Goal: Task Accomplishment & Management: Manage account settings

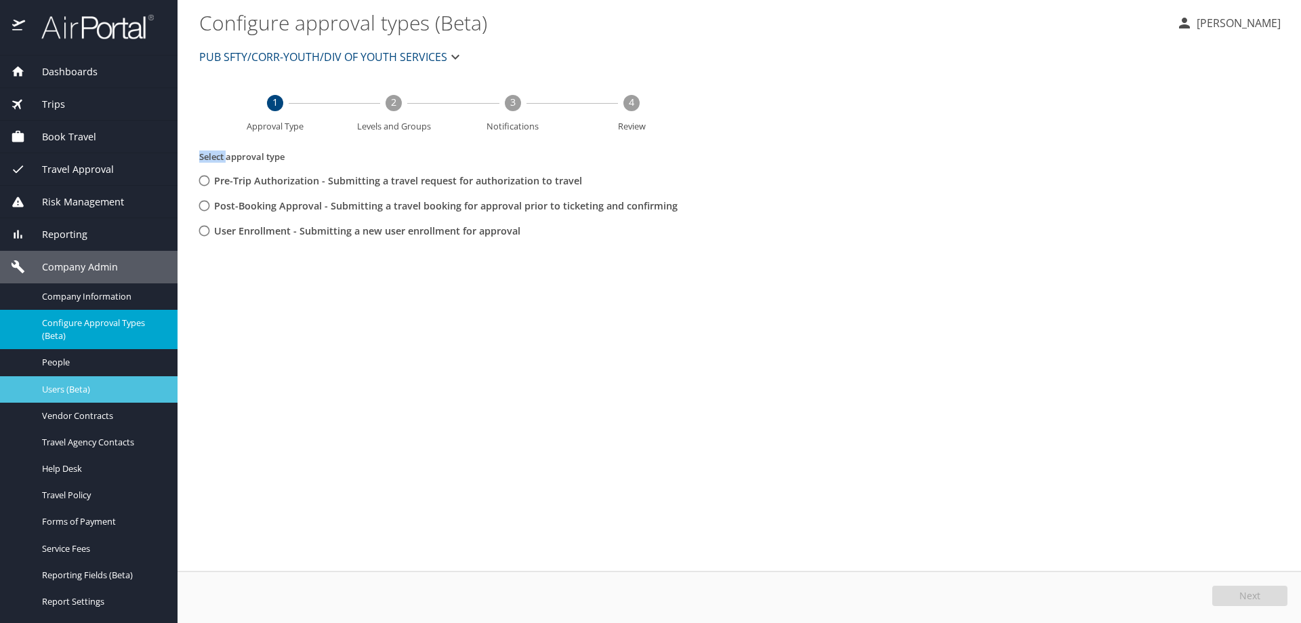
click at [77, 396] on div "Users (Beta)" at bounding box center [89, 390] width 156 height 16
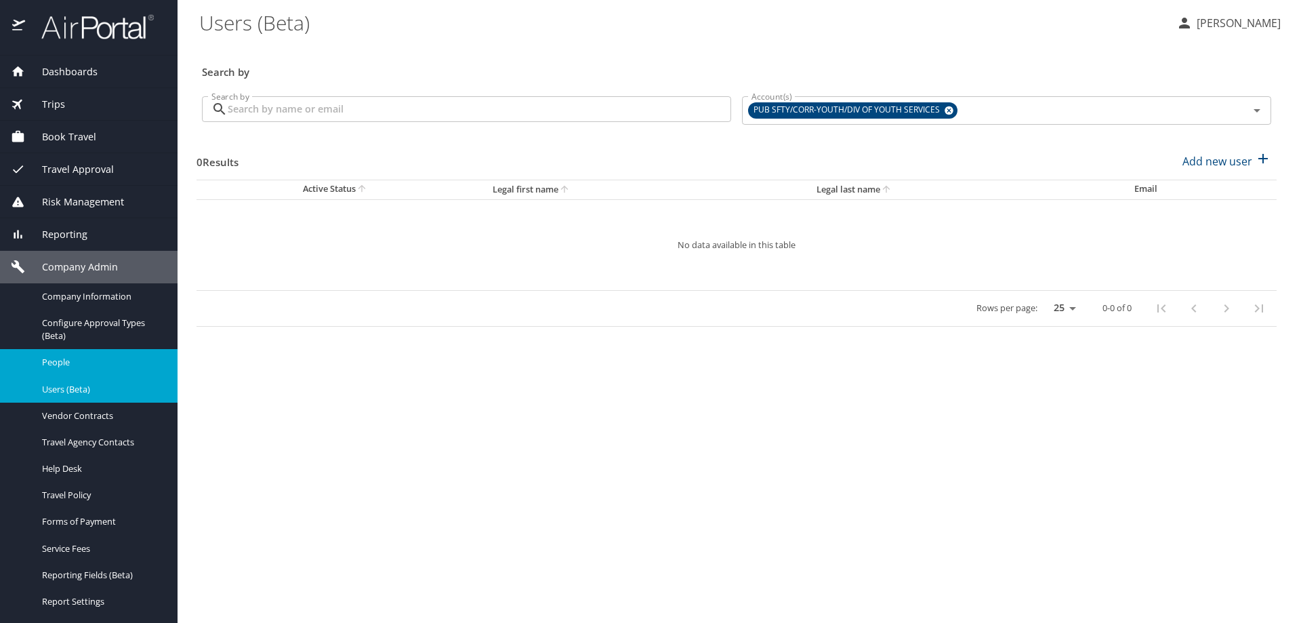
click at [69, 356] on span "People" at bounding box center [101, 362] width 119 height 13
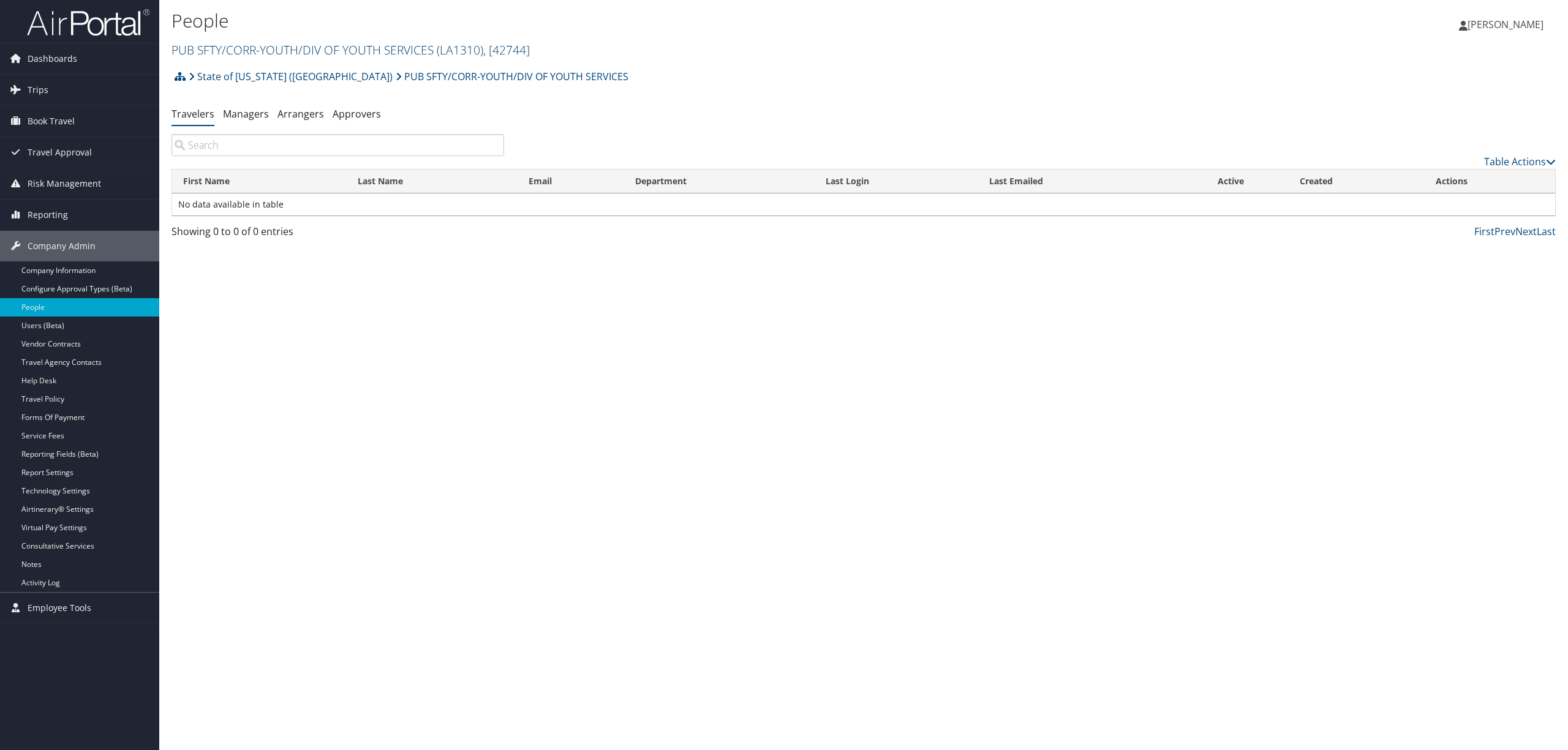
click at [459, 47] on span "( LA1310 )" at bounding box center [460, 50] width 47 height 16
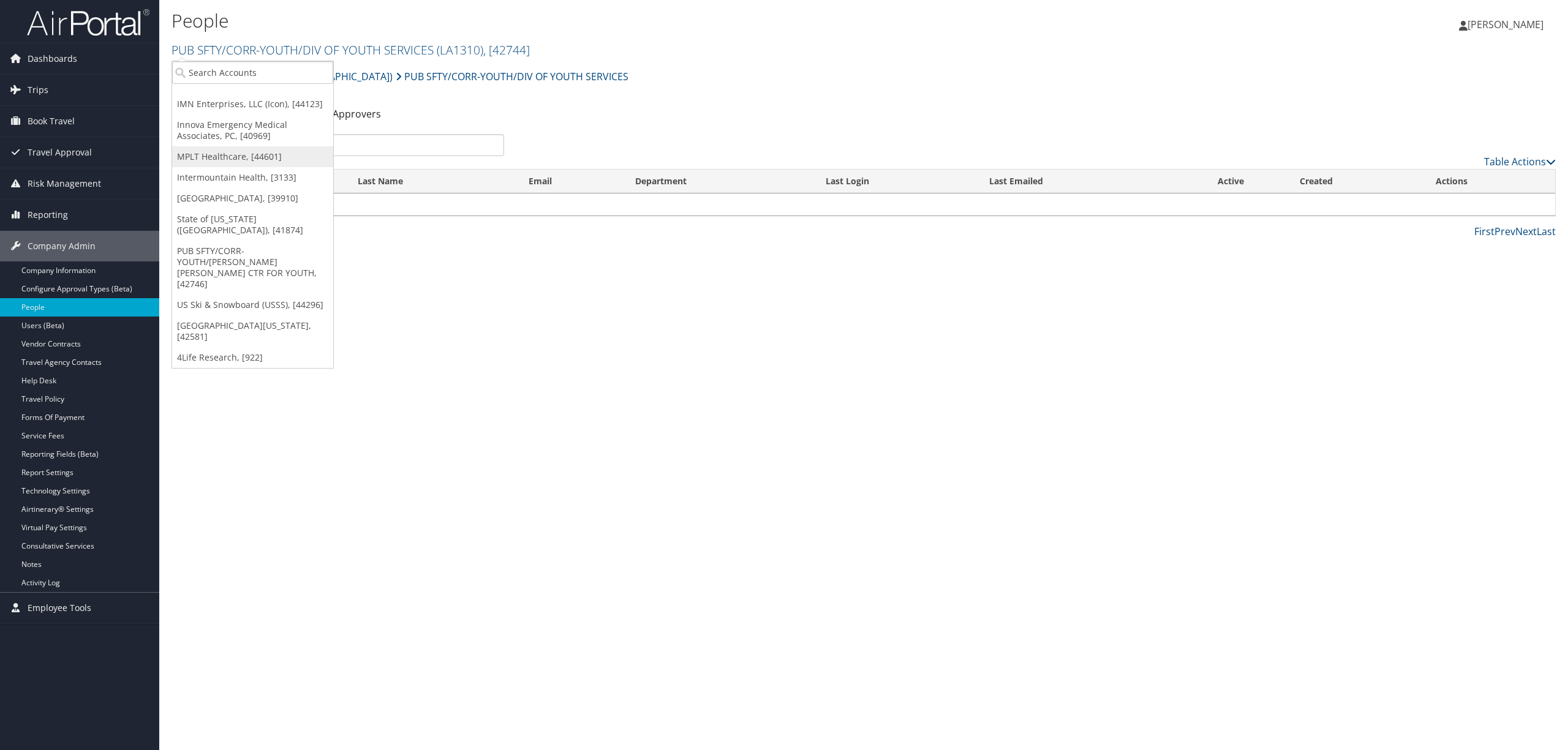
click at [273, 147] on link "MPLT Healthcare, [44601]" at bounding box center [252, 156] width 161 height 21
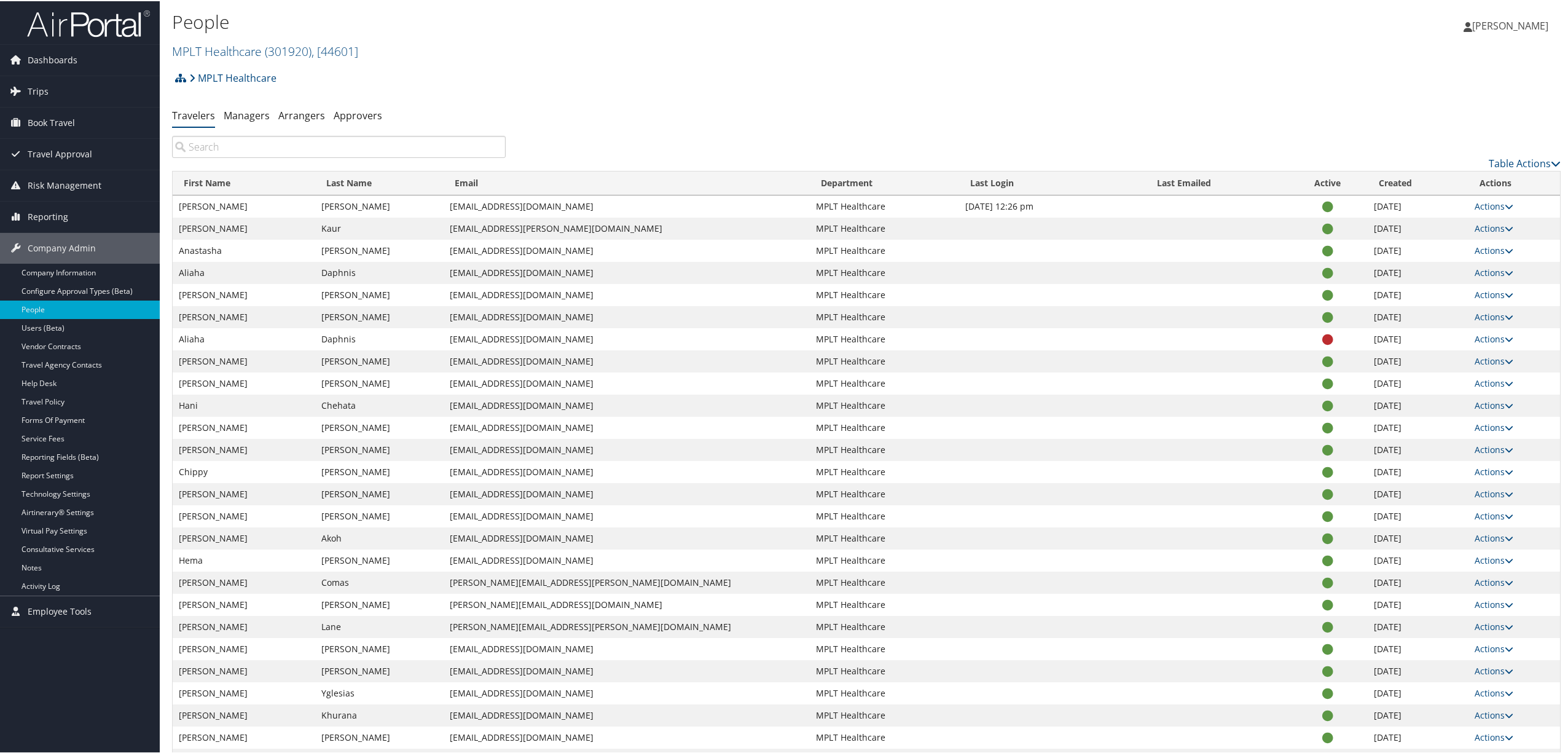
click at [238, 152] on input "search" at bounding box center [339, 145] width 334 height 22
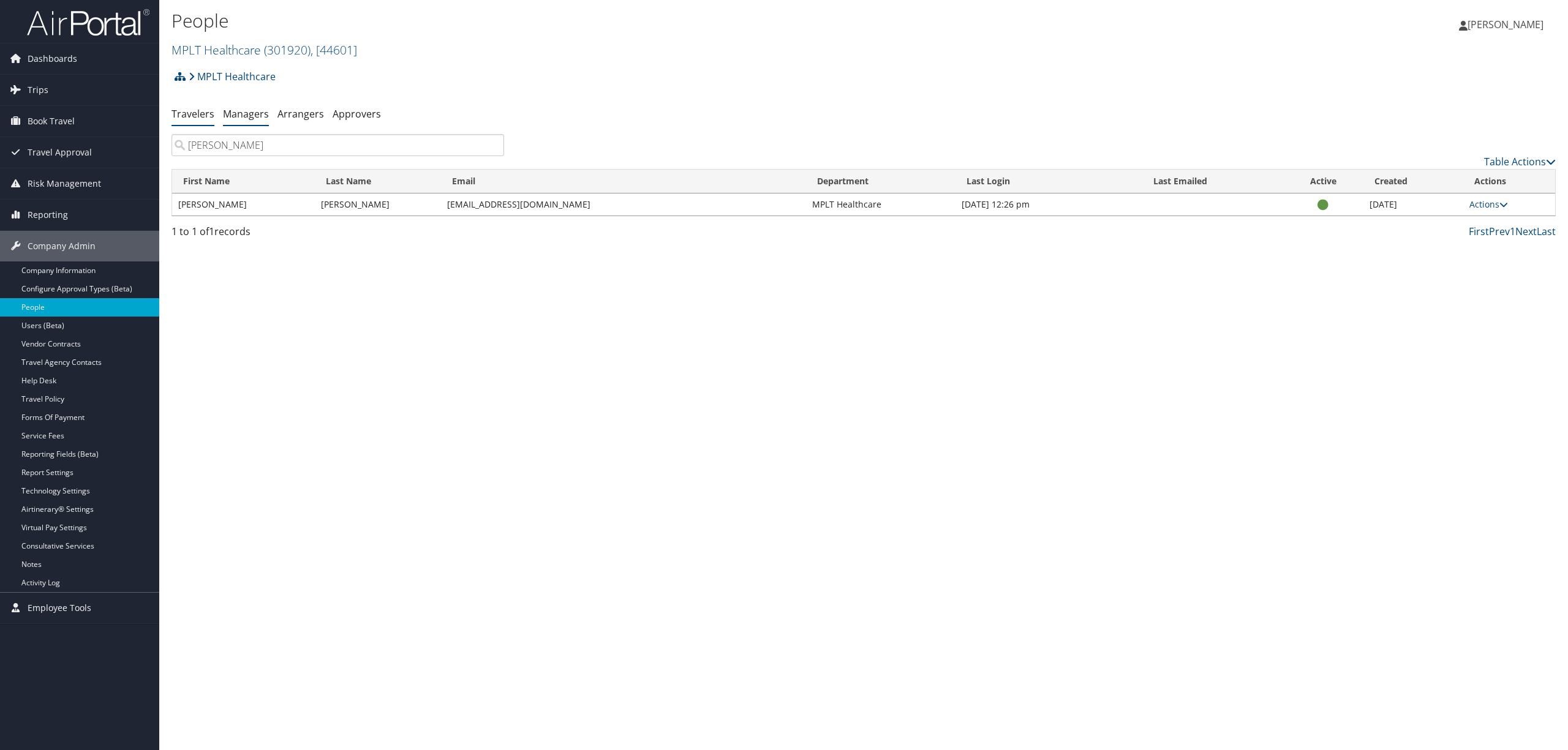
type input "[PERSON_NAME]"
click at [256, 115] on link "Managers" at bounding box center [246, 114] width 46 height 14
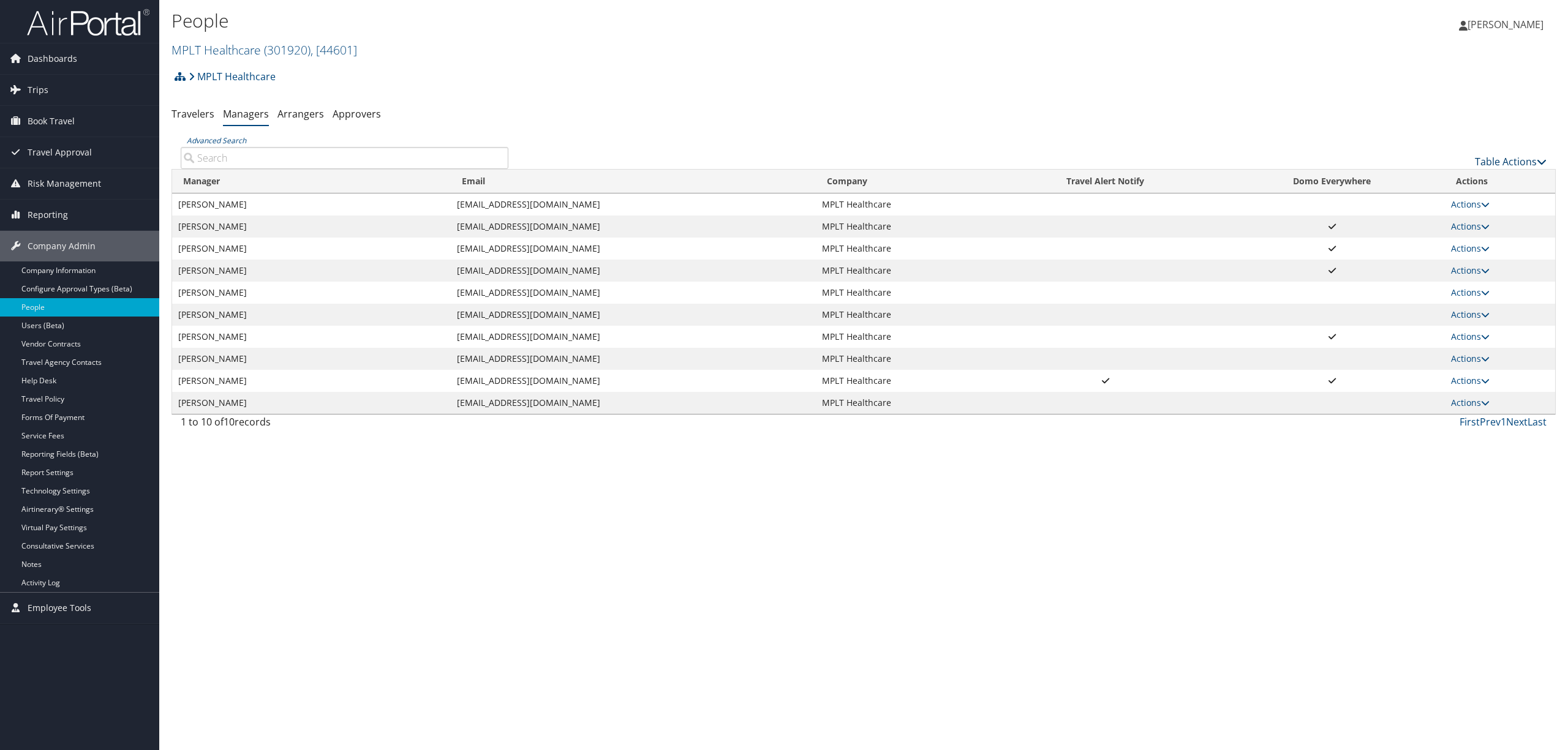
click at [1500, 155] on link "Table Actions" at bounding box center [1510, 161] width 71 height 14
click at [1459, 178] on link "Add New Travel Manager" at bounding box center [1469, 181] width 161 height 21
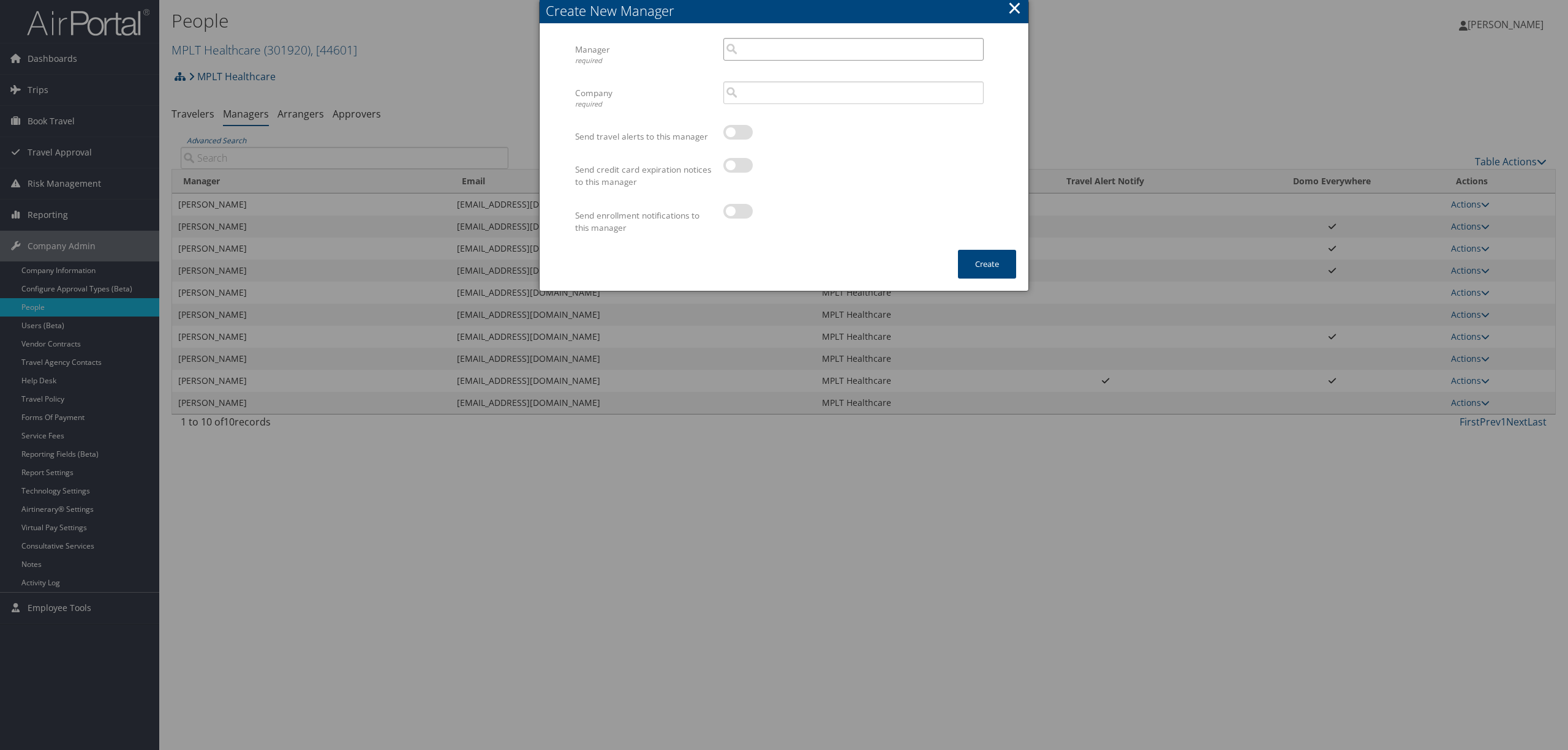
click at [782, 45] on input "search" at bounding box center [853, 49] width 260 height 23
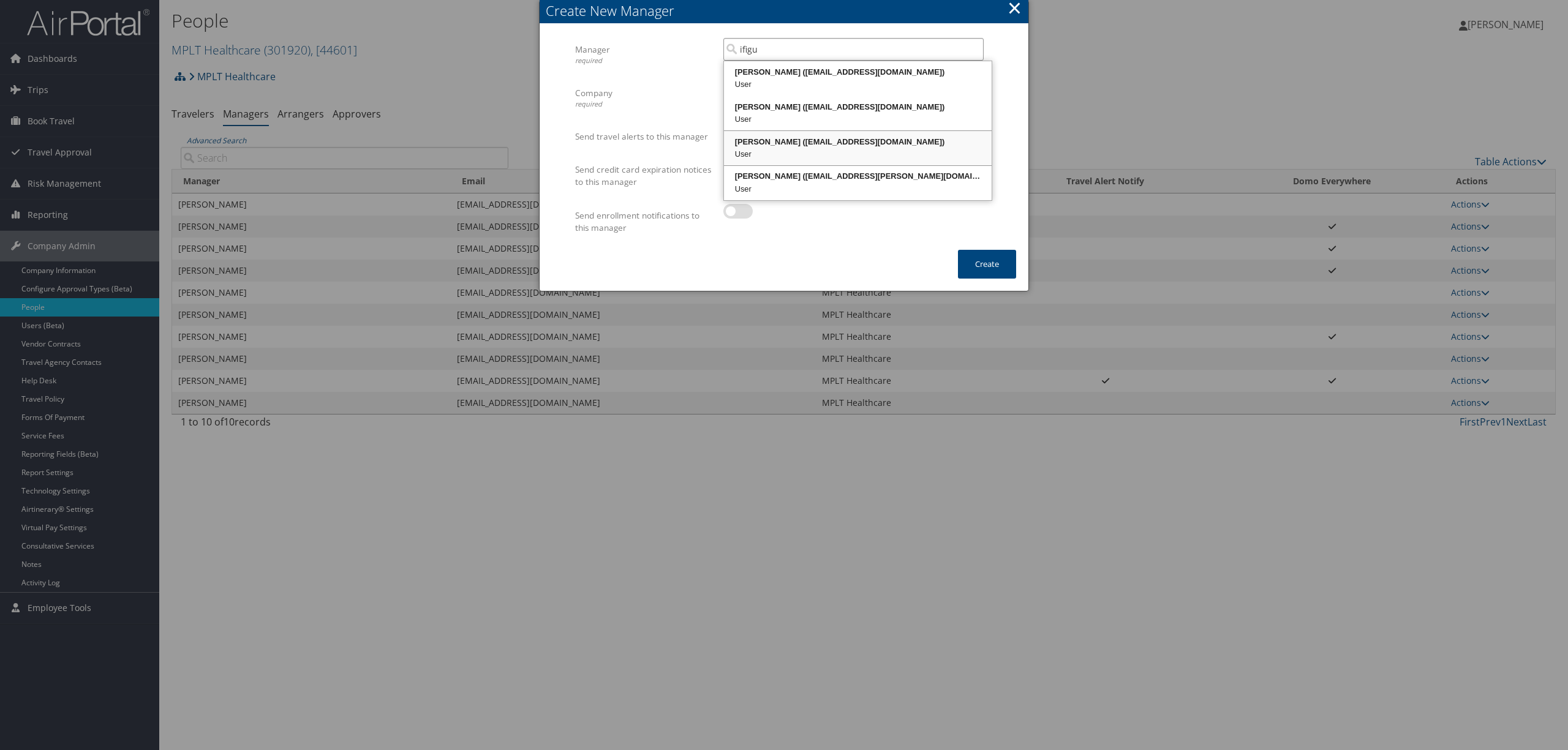
click at [809, 145] on div "Isaura Figueroa (ifigueroa@mplthealthcare.com)" at bounding box center [858, 142] width 264 height 13
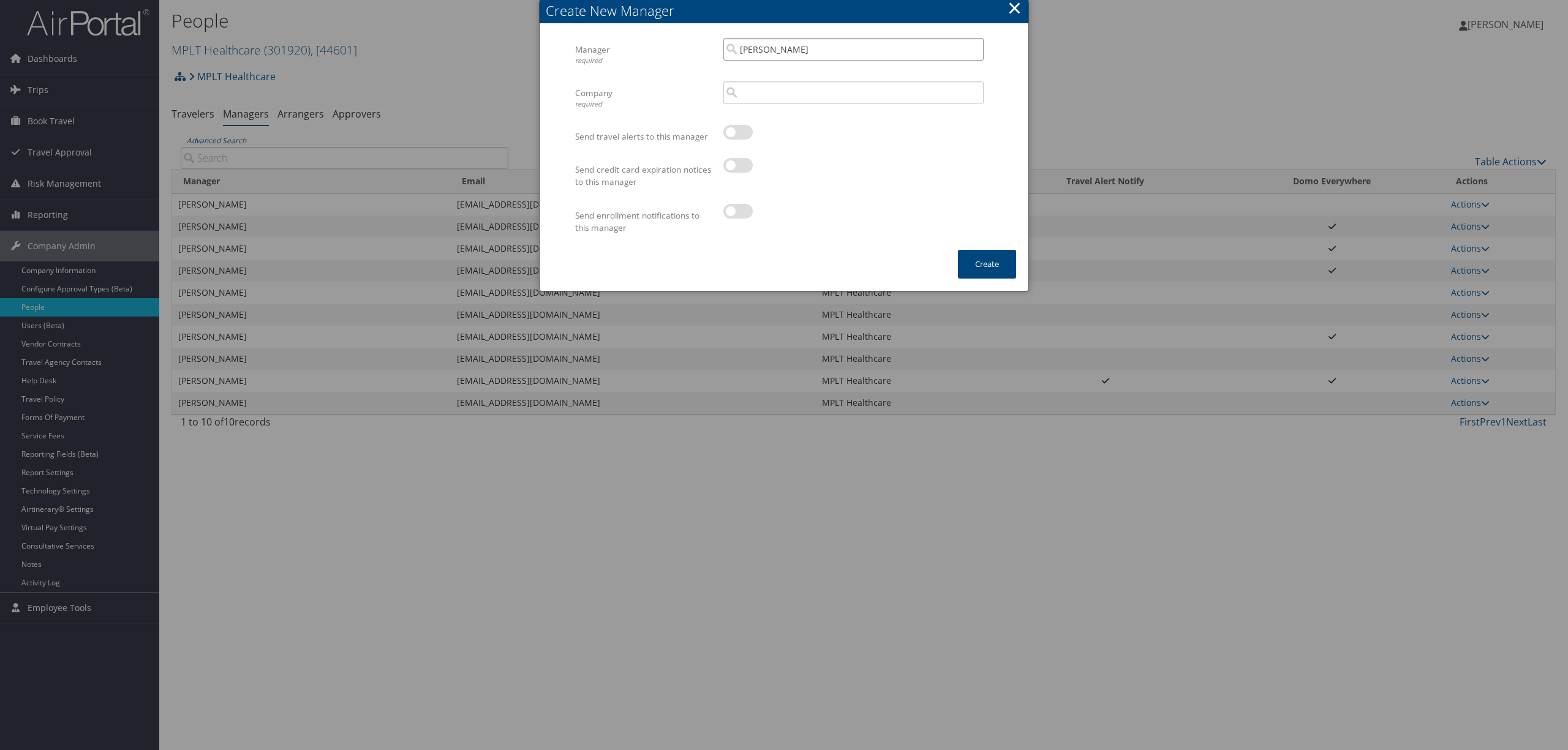
type input "Isaura Figueroa"
click at [794, 96] on input "search" at bounding box center [853, 92] width 260 height 23
click at [800, 115] on div "MPLT Healthcare (301920)" at bounding box center [853, 116] width 255 height 13
type input "MPLT Healthcare"
click at [976, 270] on button "Create" at bounding box center [987, 264] width 58 height 29
